Goal: Task Accomplishment & Management: Complete application form

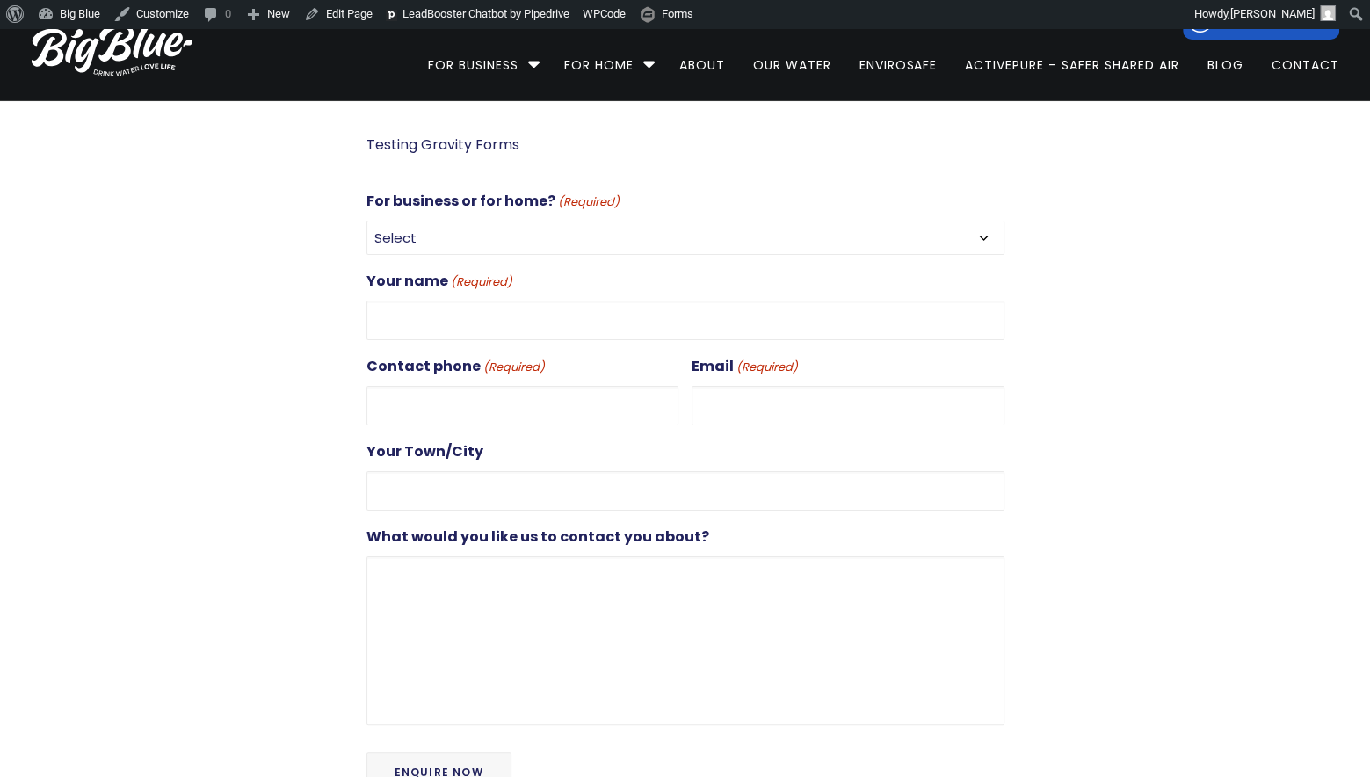
click at [526, 237] on select "Select For Business For Home" at bounding box center [686, 238] width 638 height 34
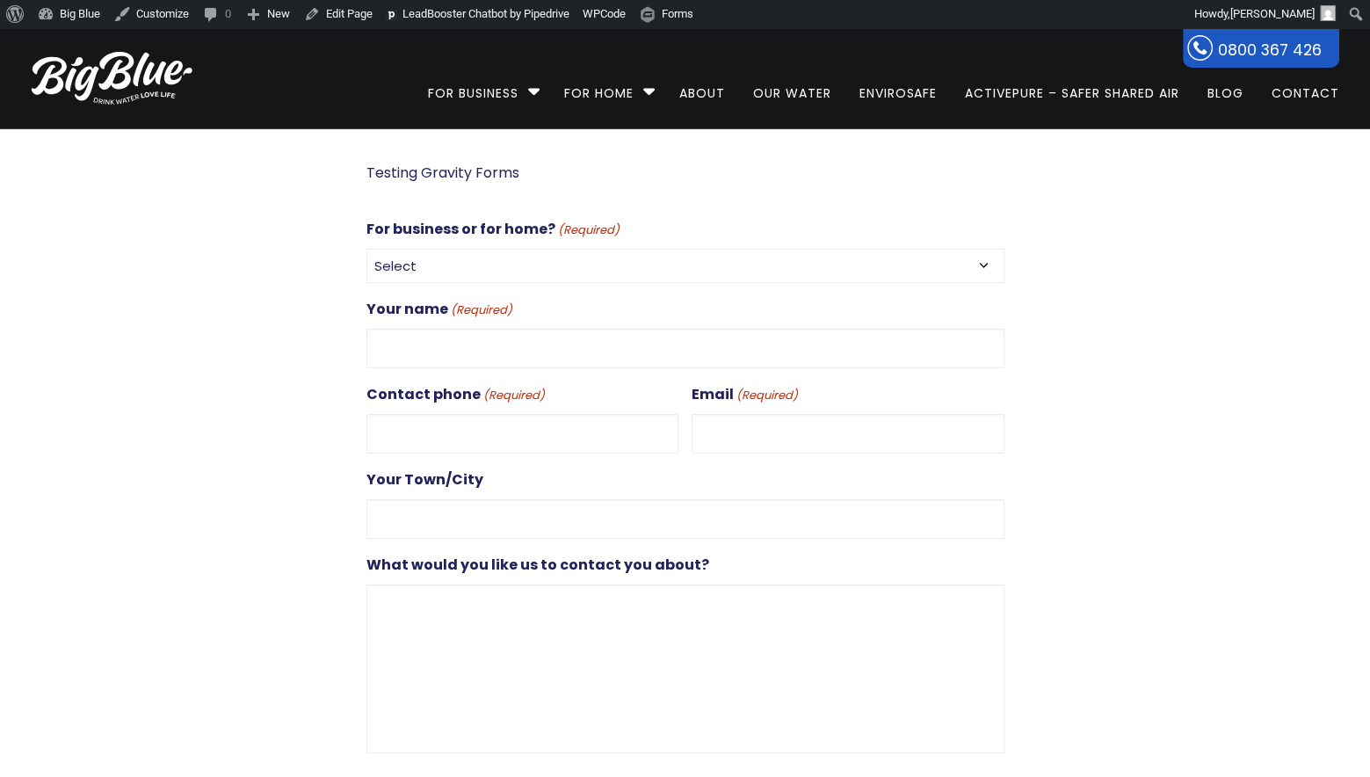
select select "For Business"
click at [367, 249] on select "Select For Business For Home" at bounding box center [686, 266] width 638 height 34
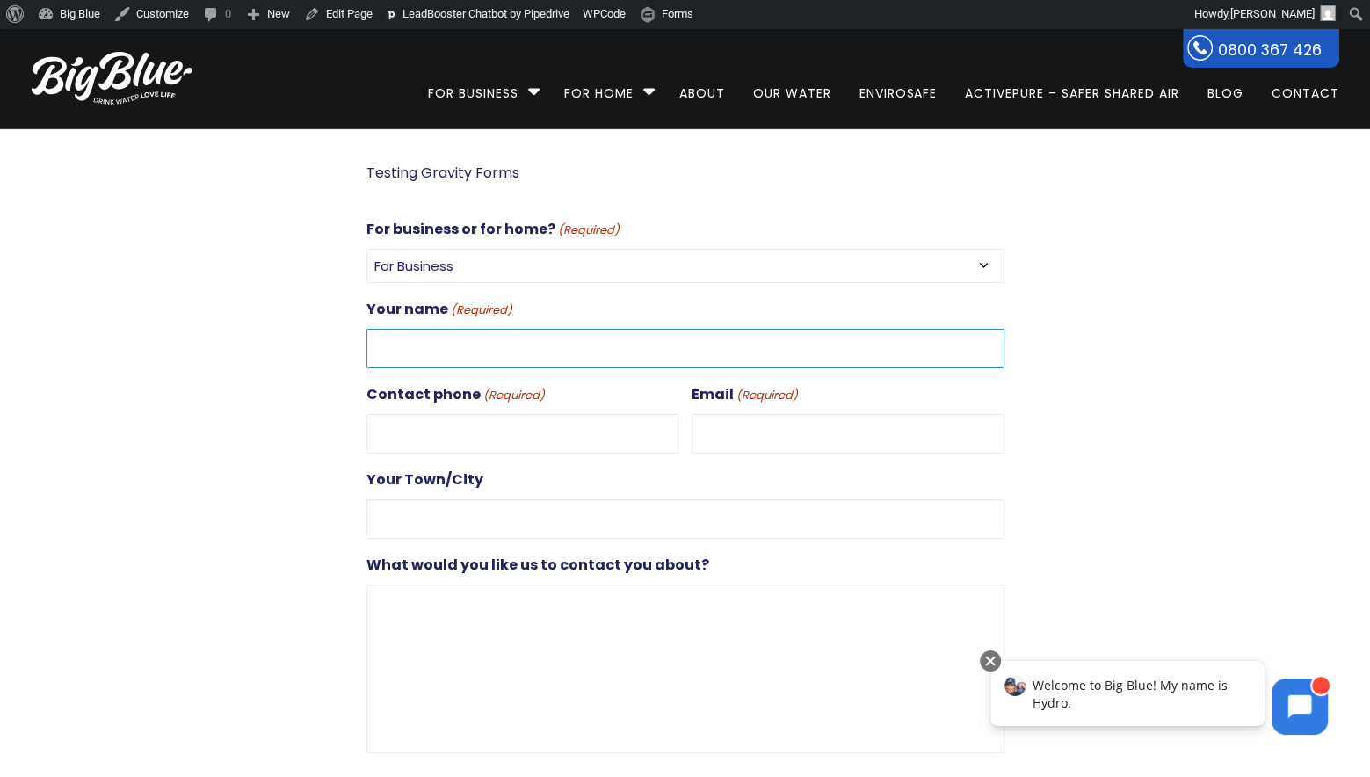
click at [546, 342] on input "Your name (Required)" at bounding box center [686, 349] width 638 height 40
type input "[PERSON_NAME]"
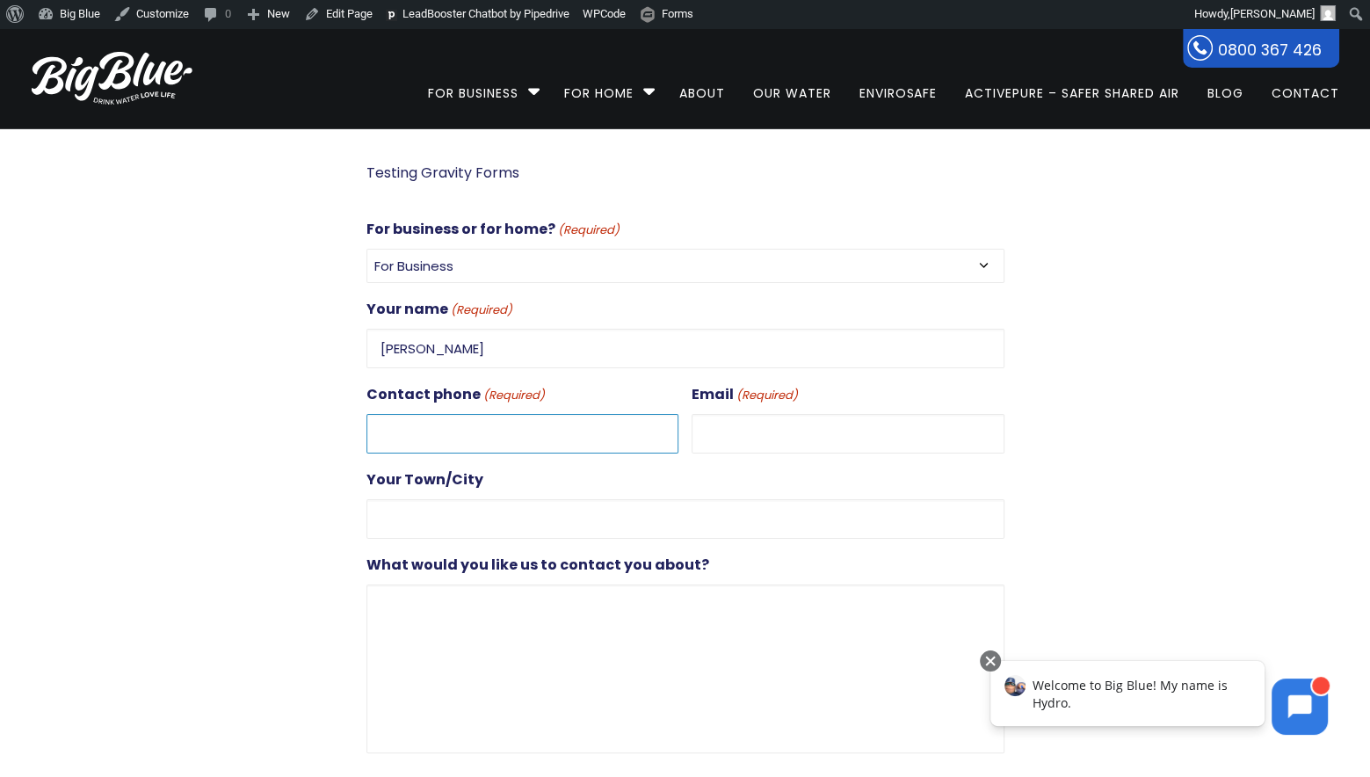
type input "0272851626"
type input "dan@gooddigital.co.nz"
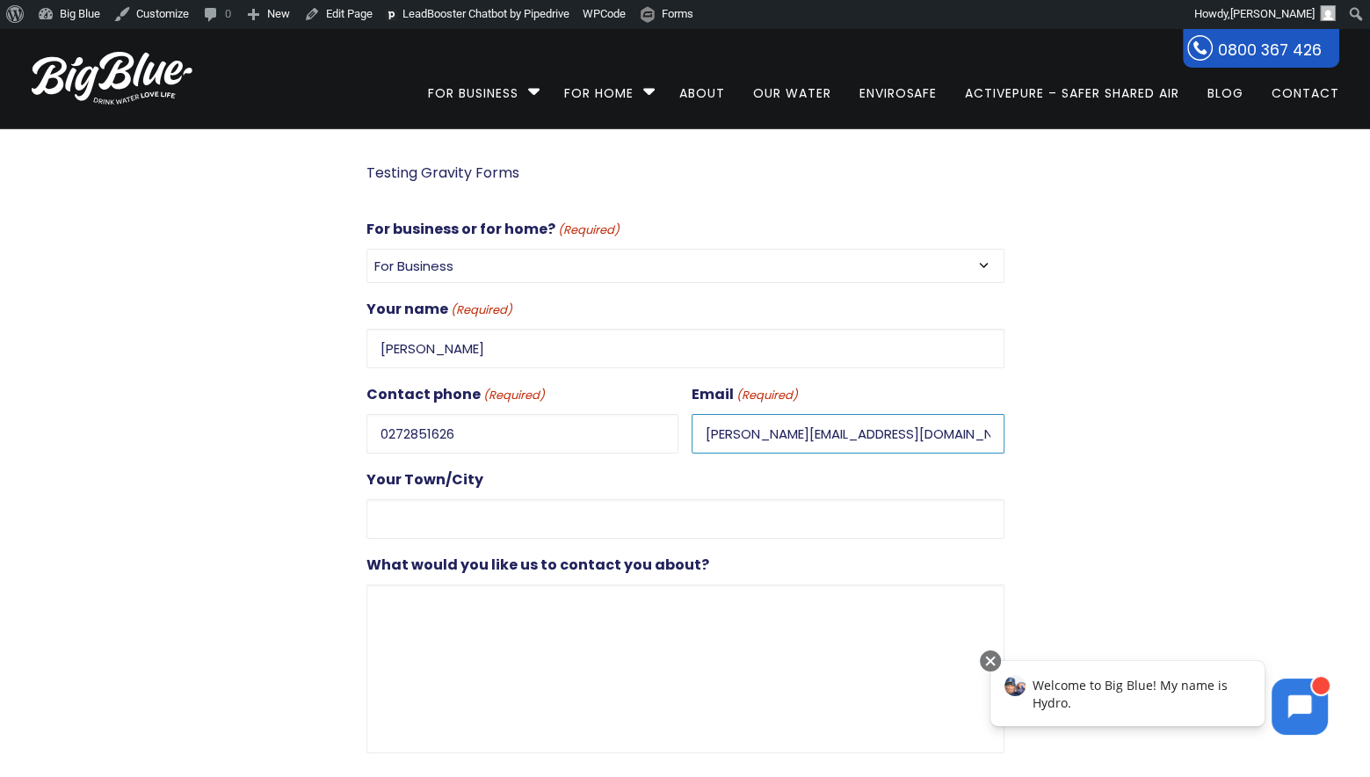
type input "Auckland"
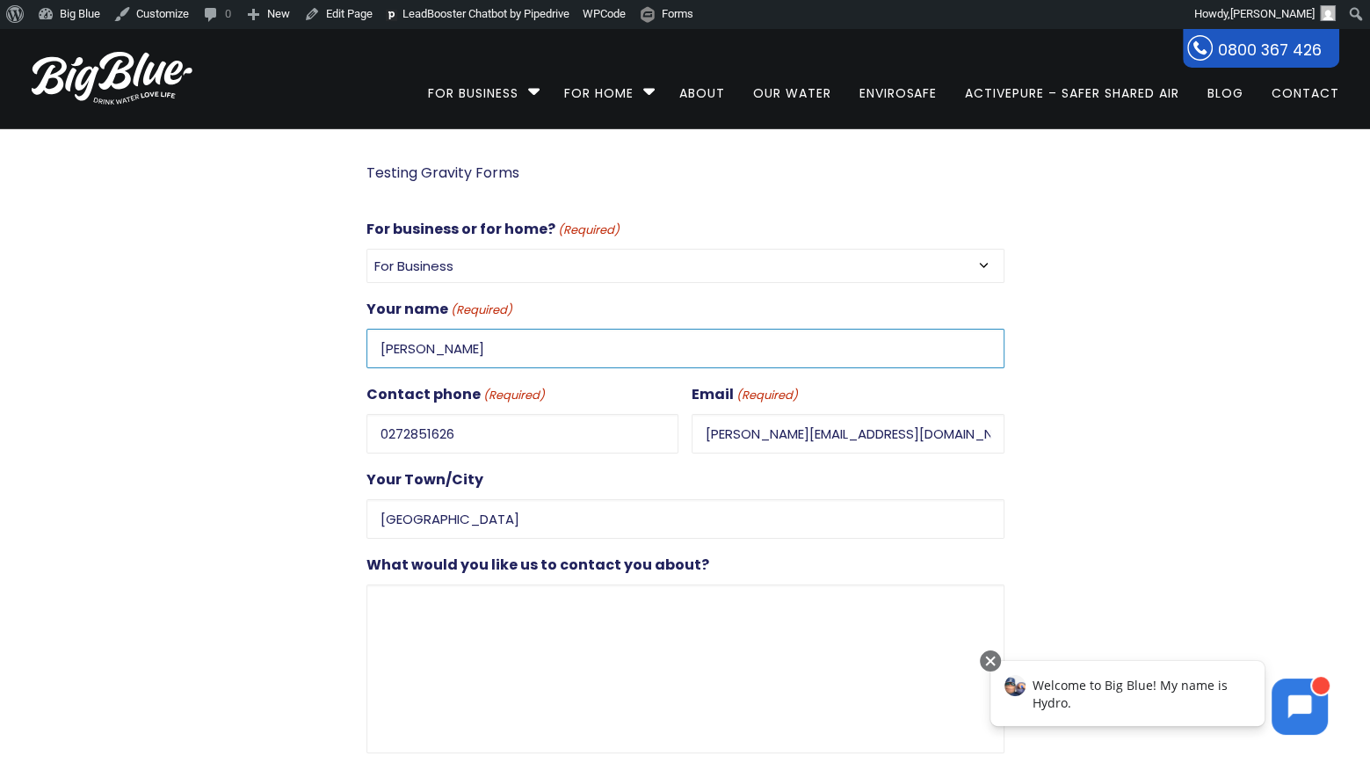
drag, startPoint x: 402, startPoint y: 346, endPoint x: 419, endPoint y: 346, distance: 17.6
click at [403, 346] on input "[PERSON_NAME]" at bounding box center [686, 349] width 638 height 40
type input "DanTest3"
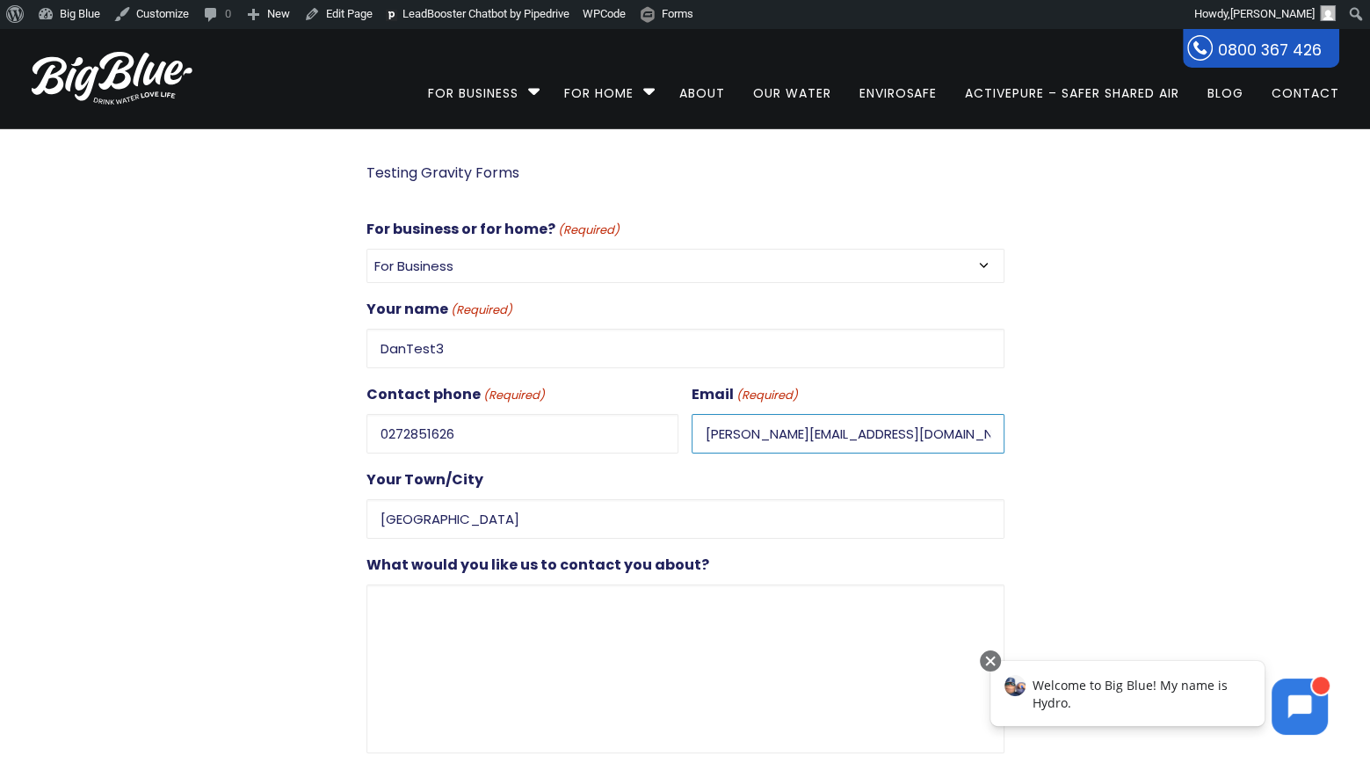
click at [733, 427] on input "dan@gooddigital.co.nz" at bounding box center [848, 434] width 313 height 40
type input "dan+test3@gooddigital.co.nz"
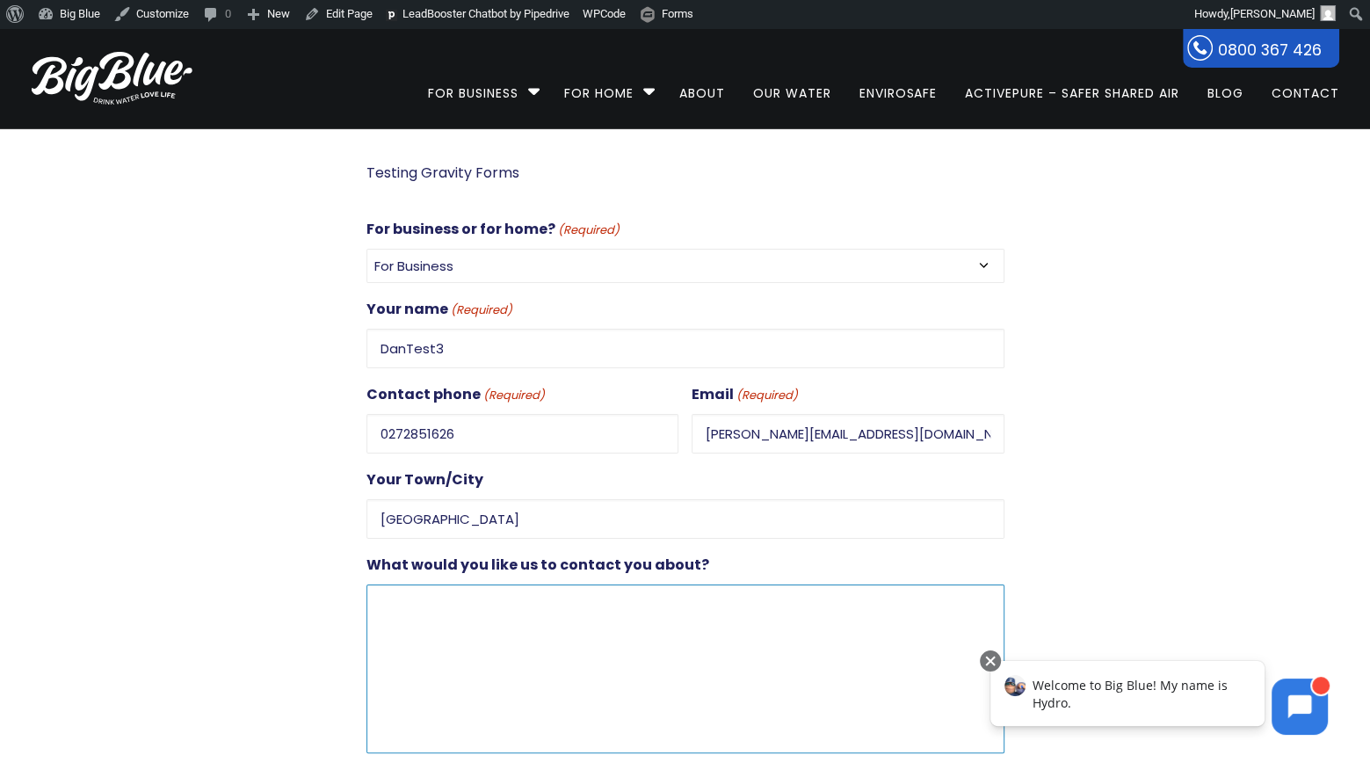
click at [490, 614] on textarea "What would you like us to contact you about?" at bounding box center [686, 669] width 638 height 169
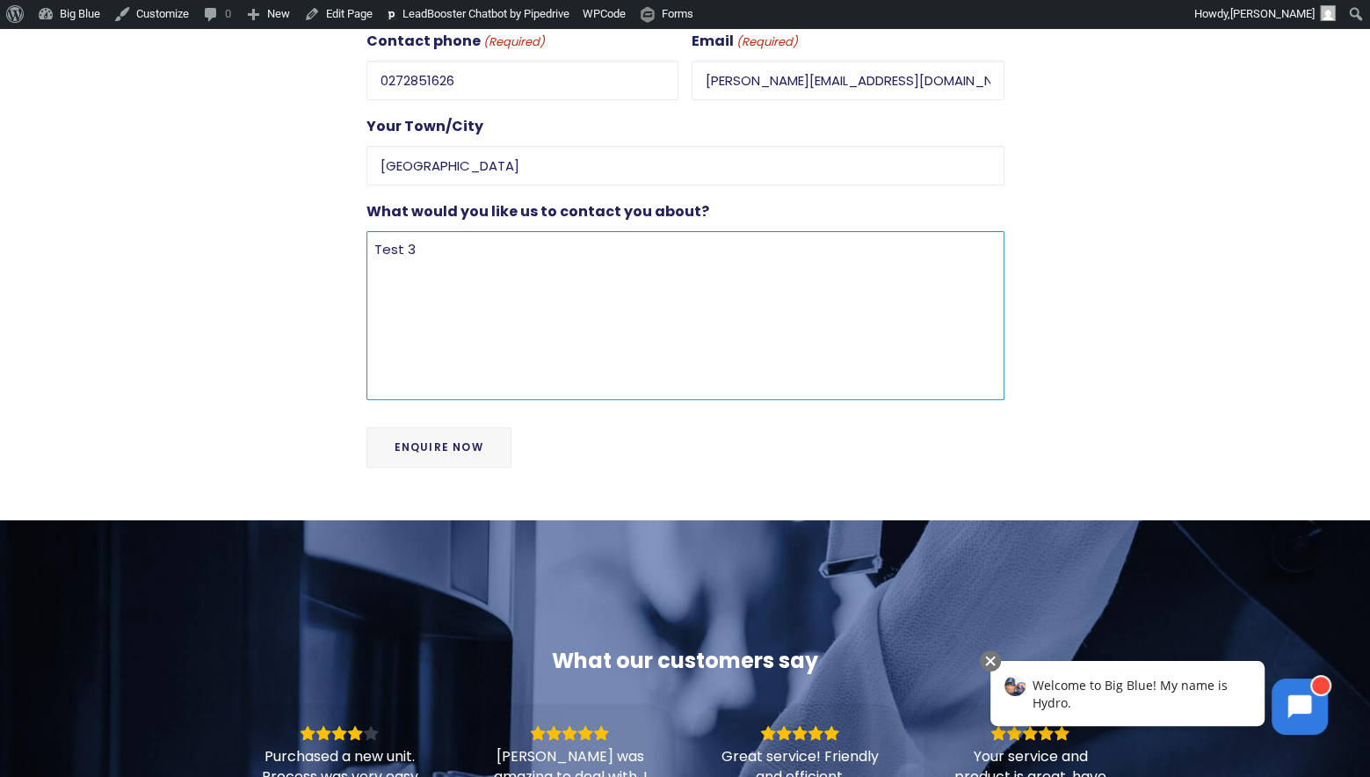
type textarea "Test 3"
click at [451, 435] on input "Enquire Now" at bounding box center [439, 447] width 145 height 40
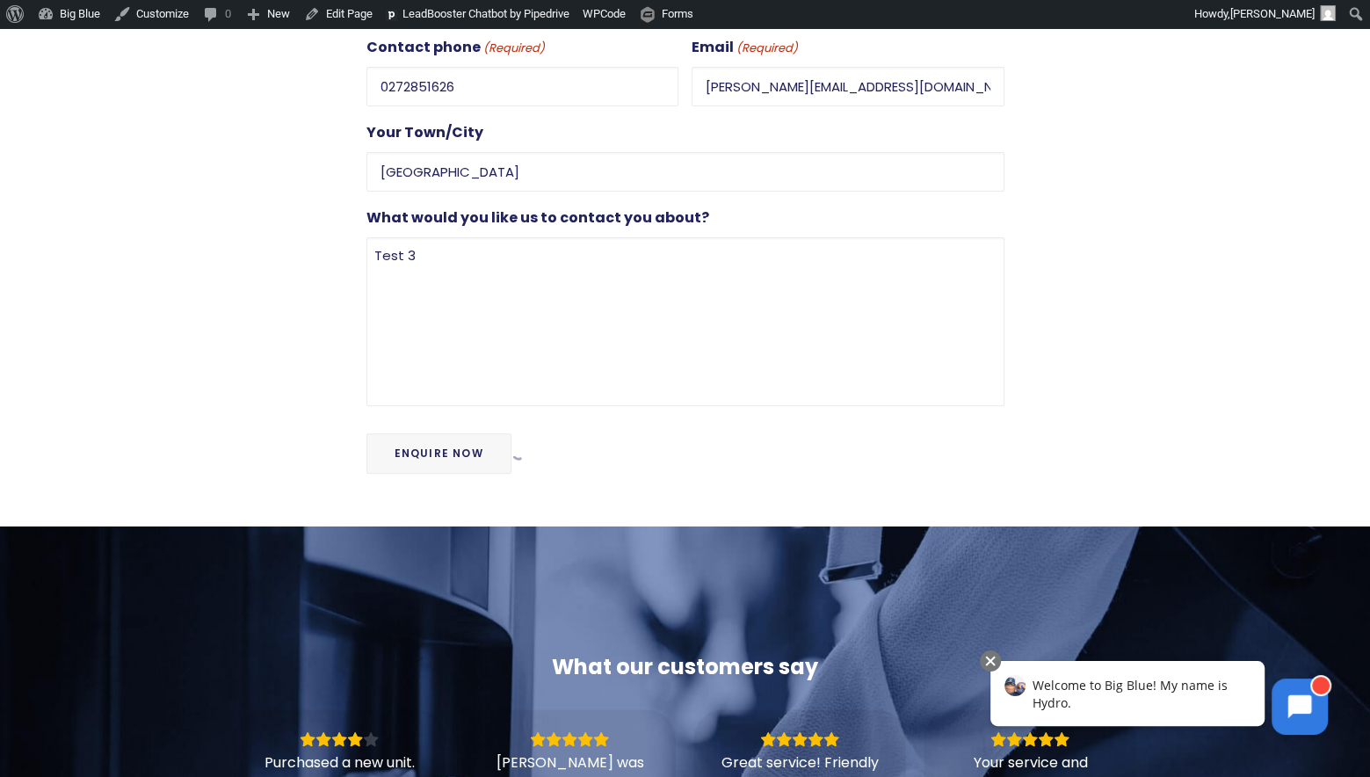
scroll to position [336, 0]
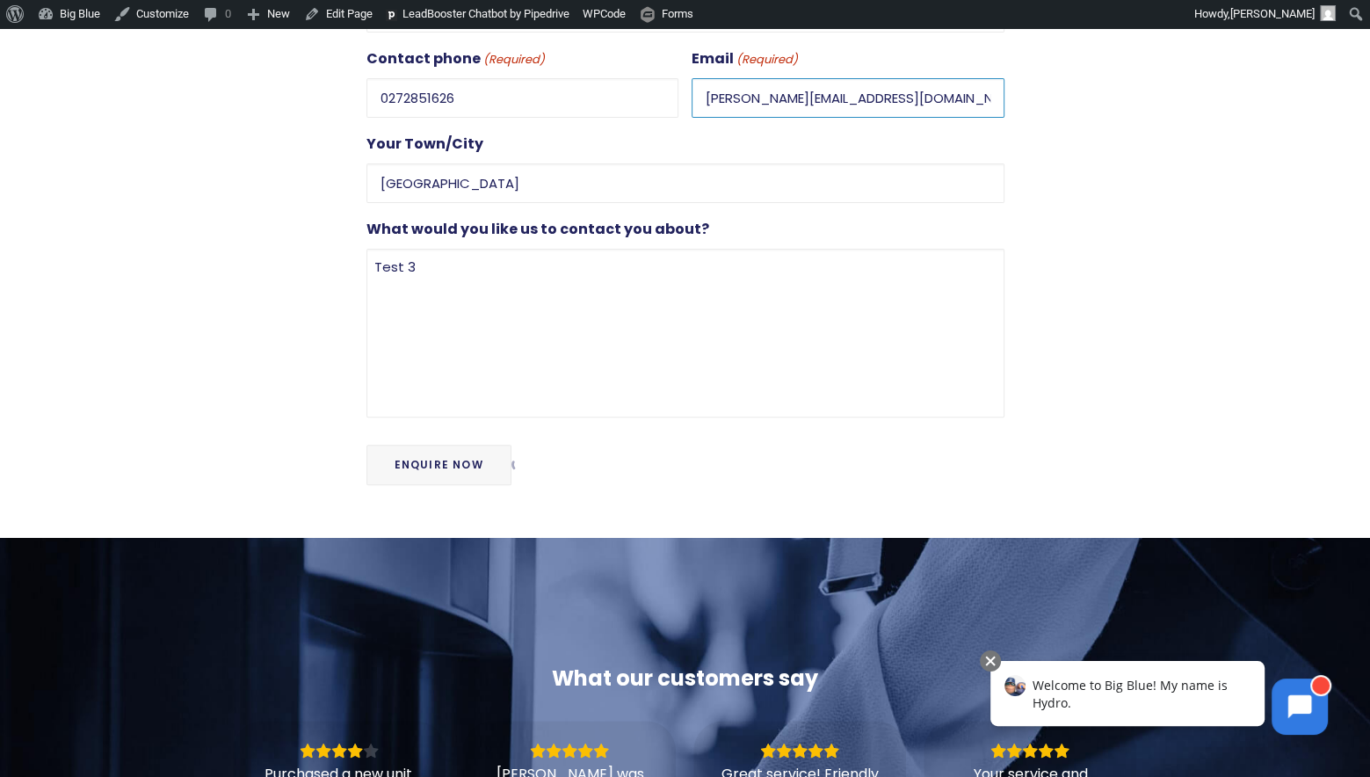
drag, startPoint x: 942, startPoint y: 98, endPoint x: 688, endPoint y: 84, distance: 254.4
click at [657, 84] on div "For business or for home? (Required) Select For Business For Home Your name (Re…" at bounding box center [686, 149] width 638 height 536
